Goal: Find specific page/section: Find specific page/section

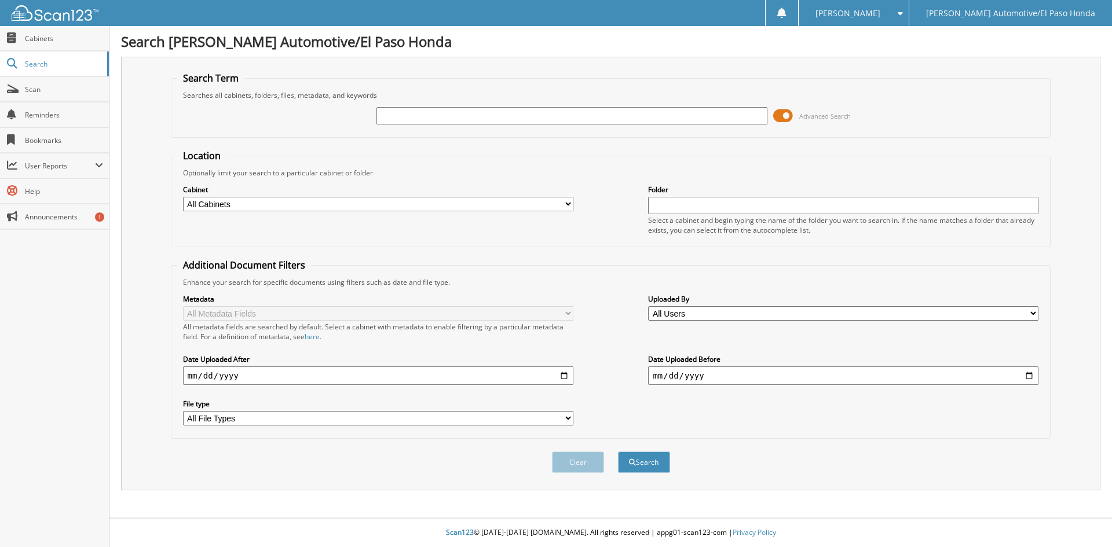
type input "F"
type input "GAP#8445937"
click at [618, 452] on button "Search" at bounding box center [644, 462] width 52 height 21
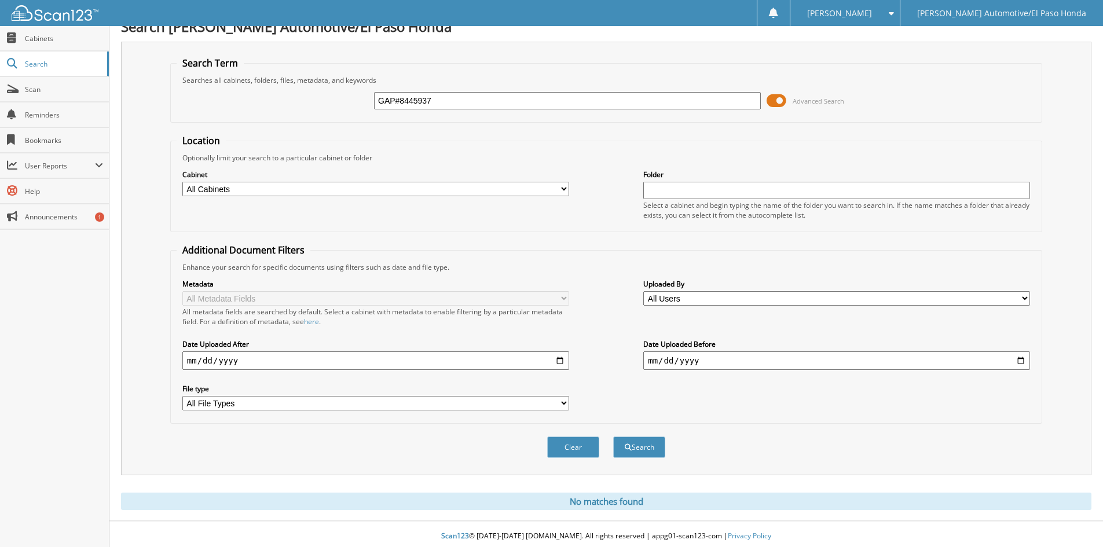
scroll to position [19, 0]
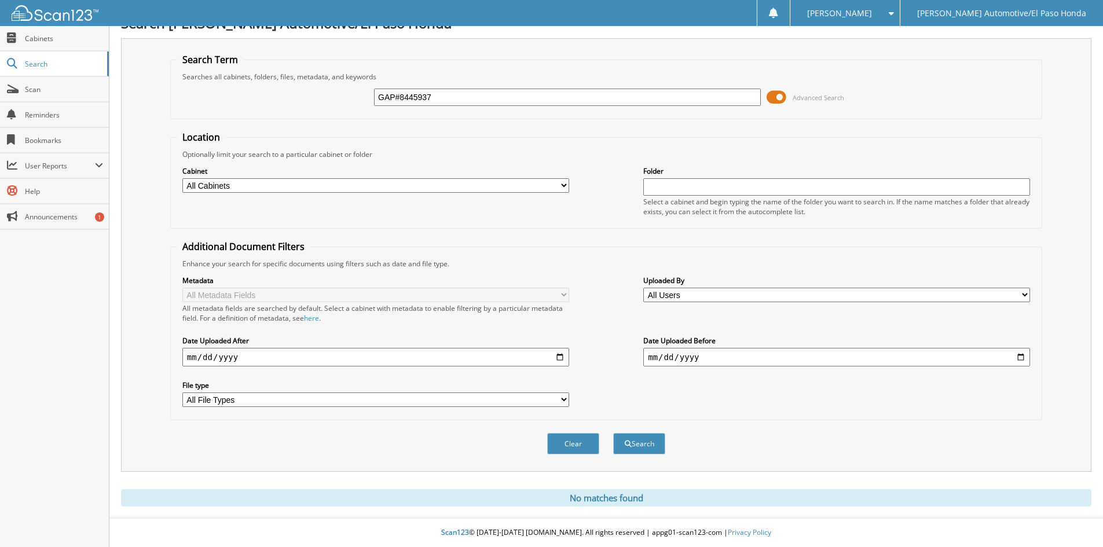
drag, startPoint x: 457, startPoint y: 100, endPoint x: 317, endPoint y: 94, distance: 139.7
click at [317, 94] on div "GAP#8445937 Advanced Search" at bounding box center [606, 97] width 859 height 31
type input "762.01"
click at [613, 433] on button "Search" at bounding box center [639, 443] width 52 height 21
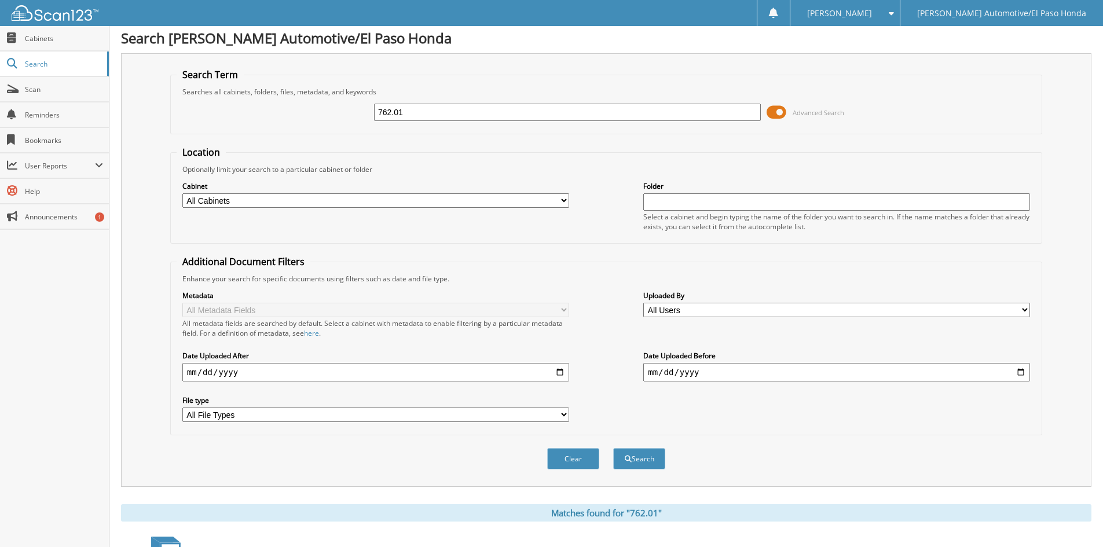
scroll to position [164, 0]
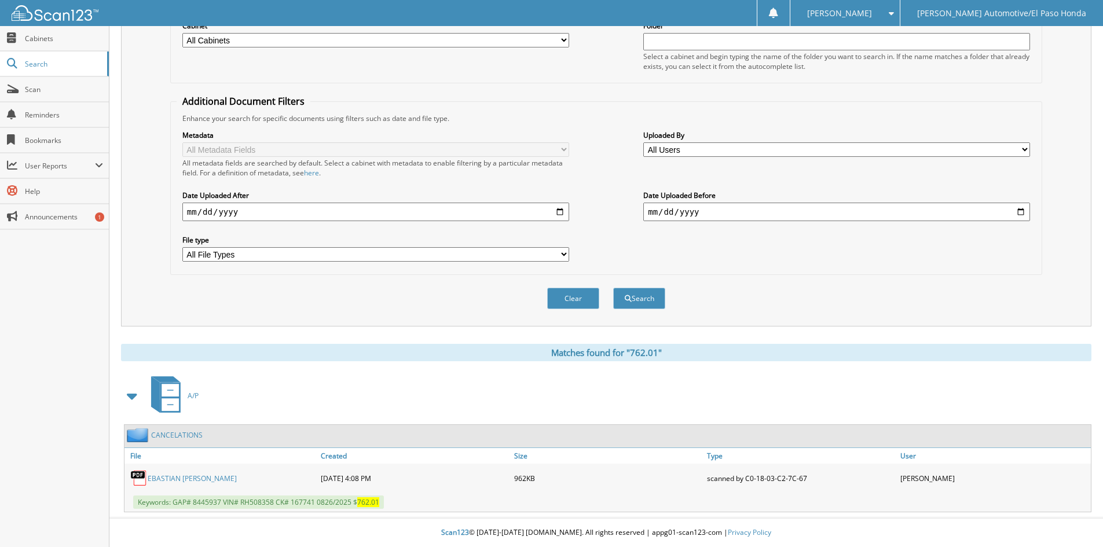
click at [220, 478] on link "EBASTIAN [PERSON_NAME]" at bounding box center [192, 479] width 89 height 10
